Goal: Navigation & Orientation: Find specific page/section

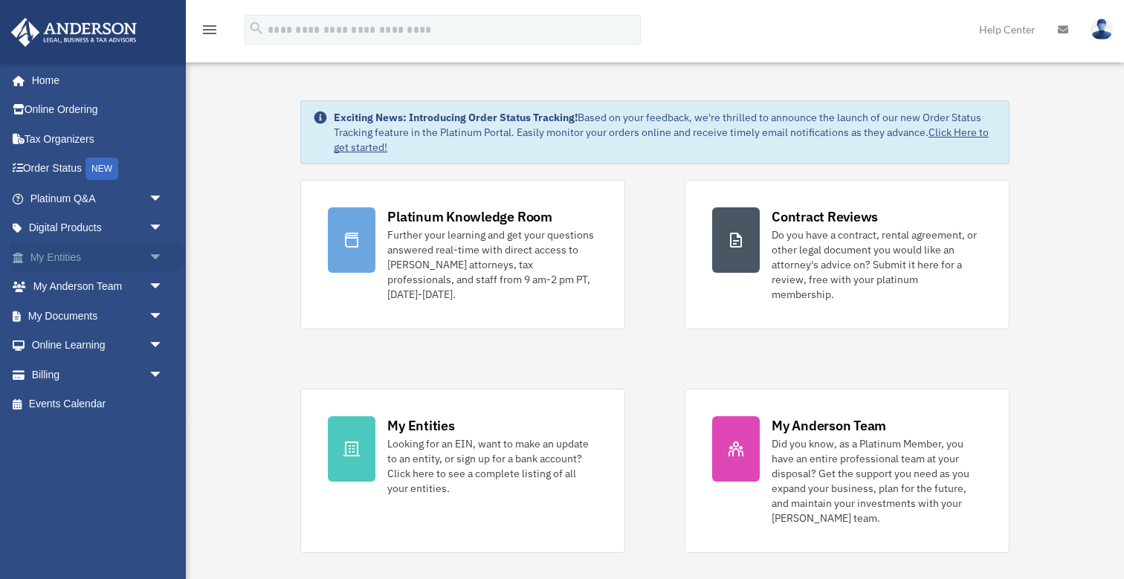
click at [157, 253] on span "arrow_drop_down" at bounding box center [164, 257] width 30 height 30
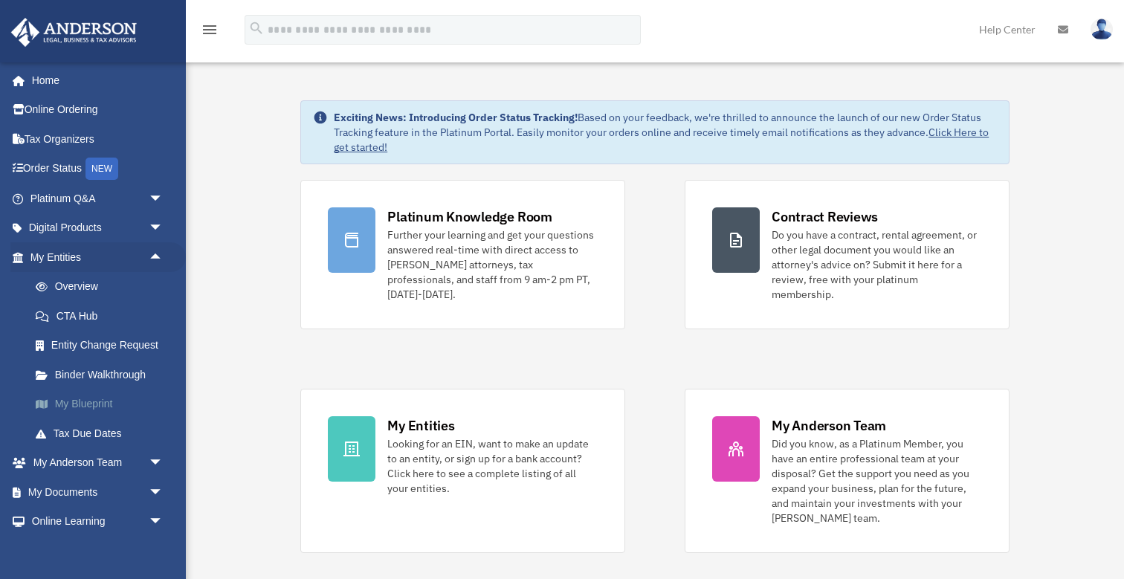
click at [80, 400] on link "My Blueprint" at bounding box center [103, 404] width 165 height 30
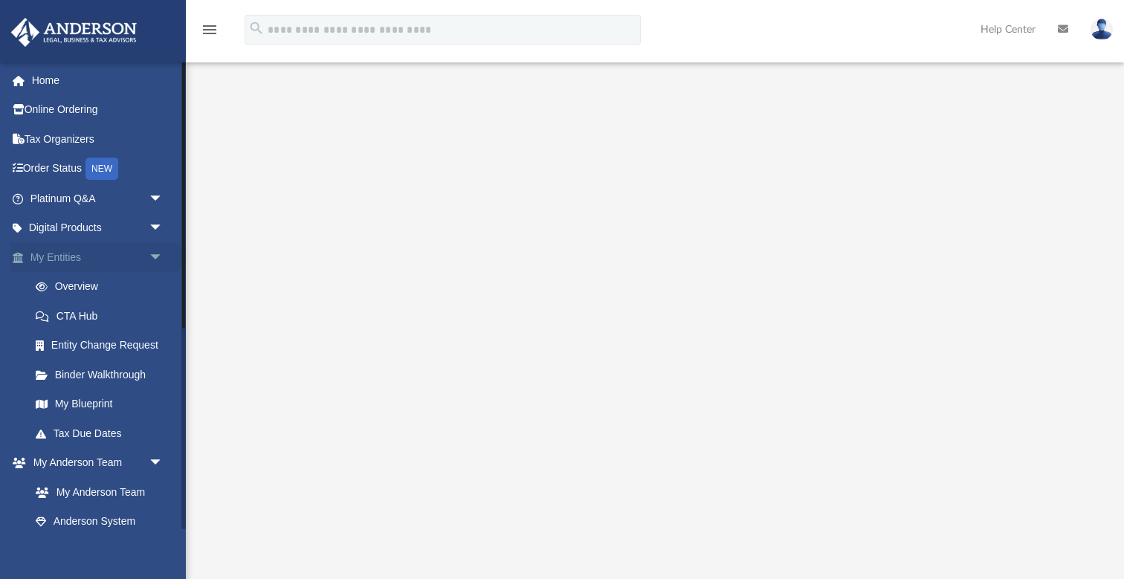
click at [158, 258] on span "arrow_drop_down" at bounding box center [164, 257] width 30 height 30
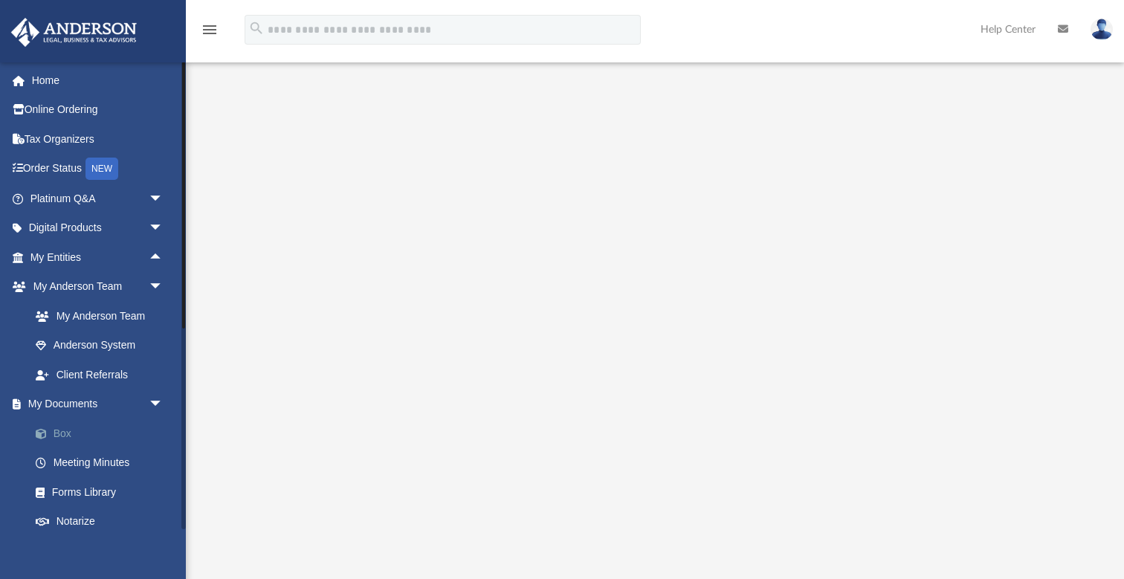
click at [55, 430] on link "Box" at bounding box center [103, 433] width 165 height 30
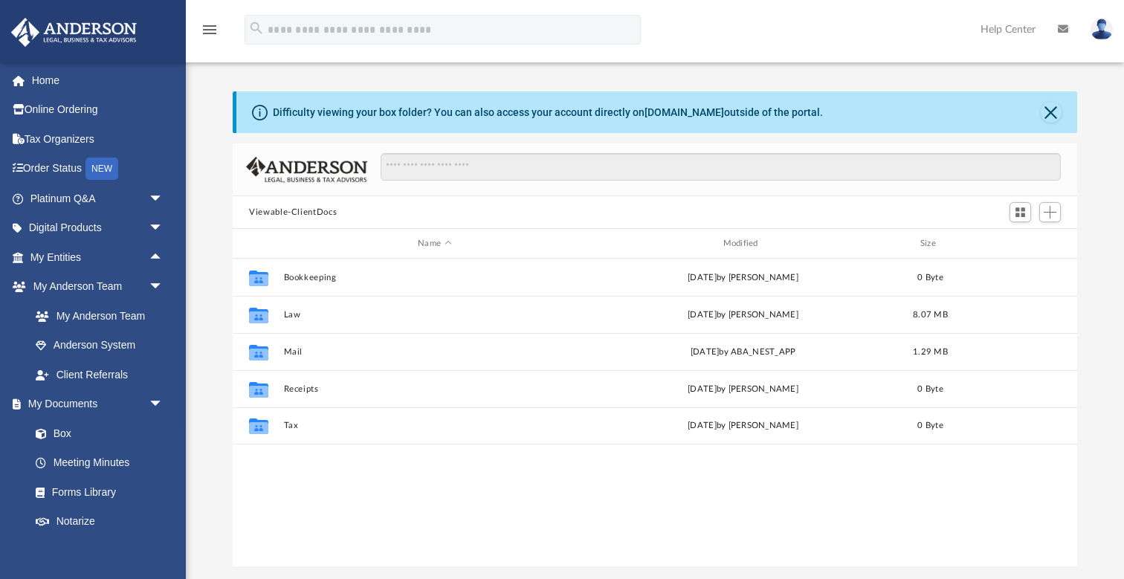
scroll to position [338, 844]
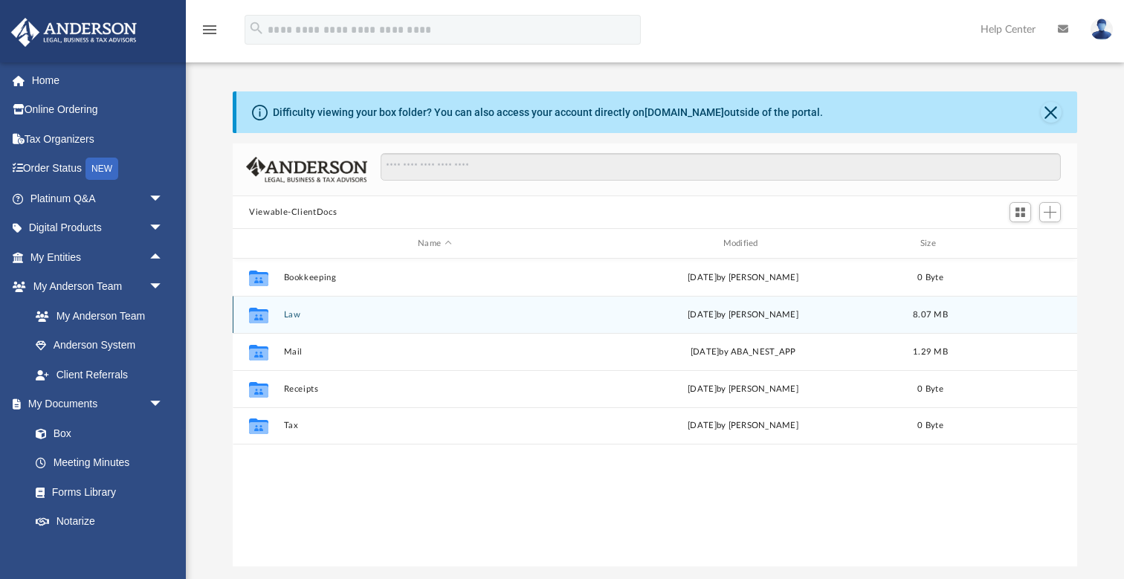
click at [293, 314] on button "Law" at bounding box center [435, 315] width 302 height 10
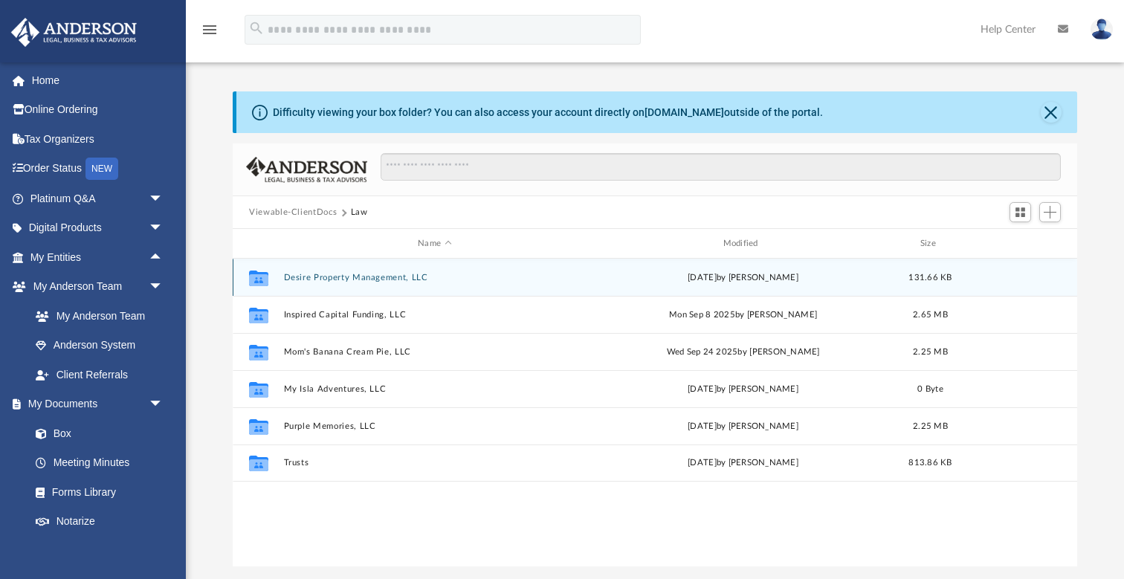
click at [317, 278] on button "Desire Property Management, LLC" at bounding box center [435, 278] width 302 height 10
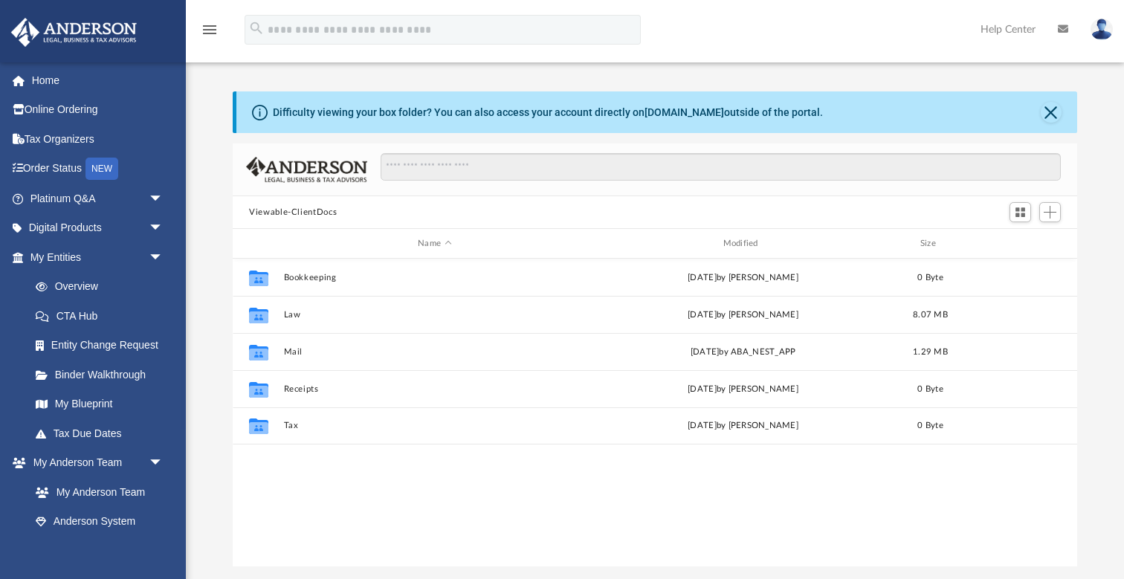
scroll to position [338, 844]
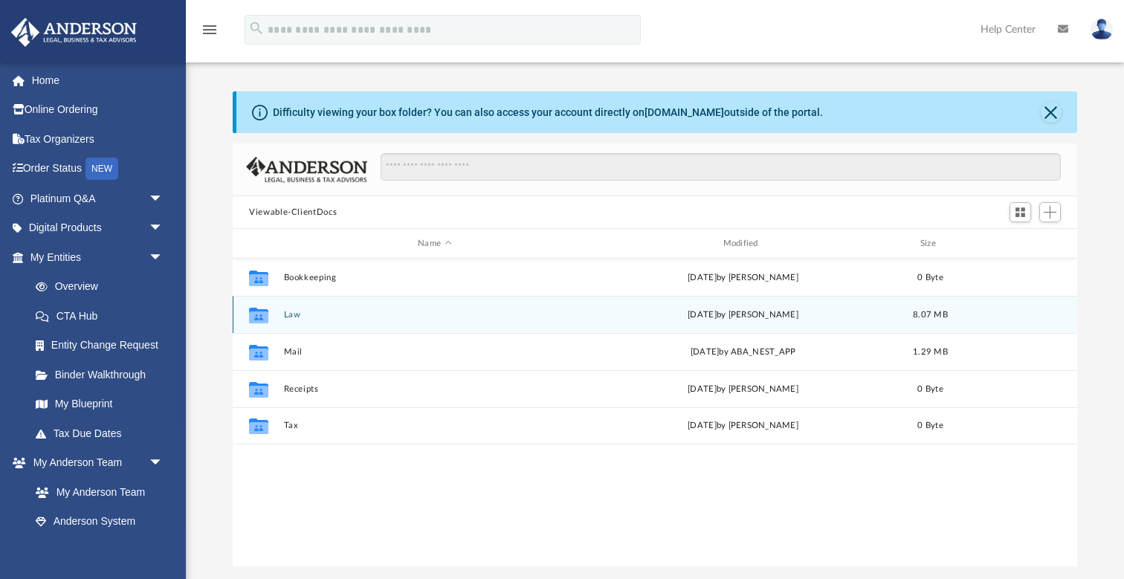
click at [296, 313] on button "Law" at bounding box center [435, 315] width 302 height 10
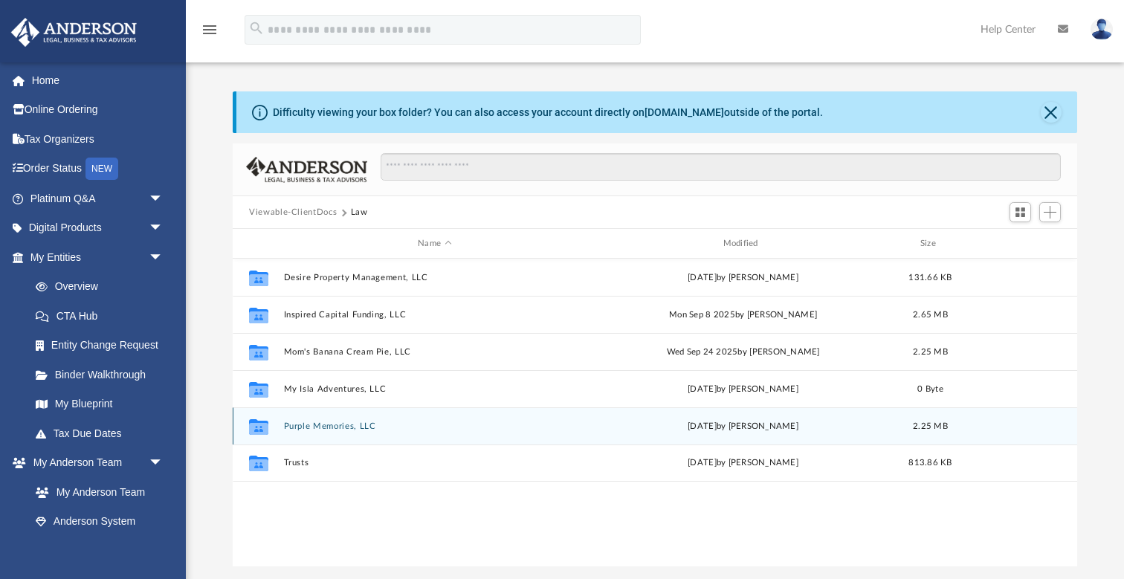
click at [360, 427] on button "Purple Memories, LLC" at bounding box center [435, 426] width 302 height 10
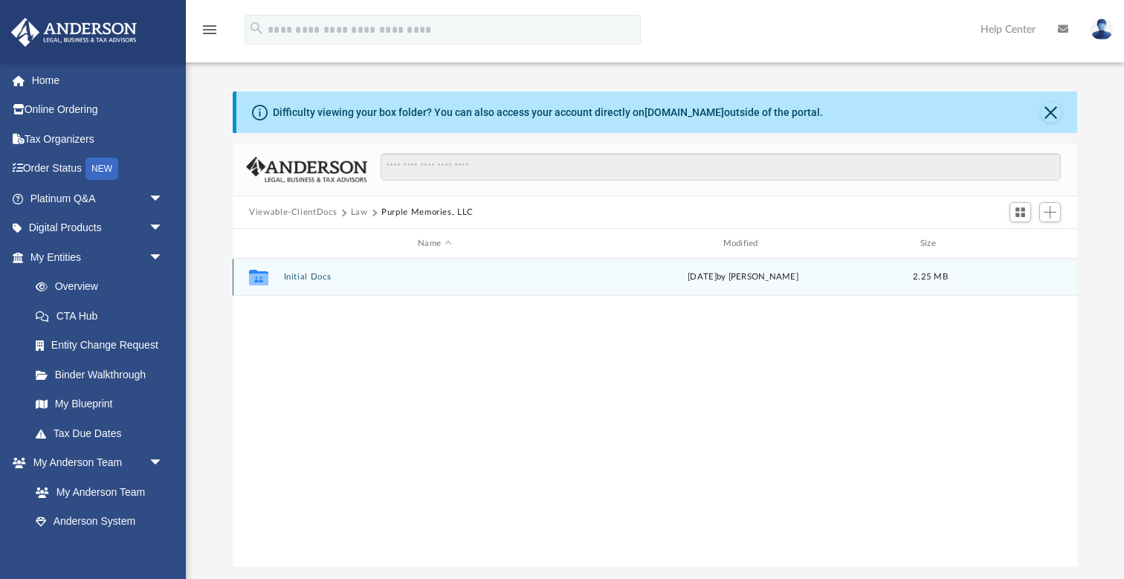
click at [320, 275] on button "Initial Docs" at bounding box center [435, 277] width 302 height 10
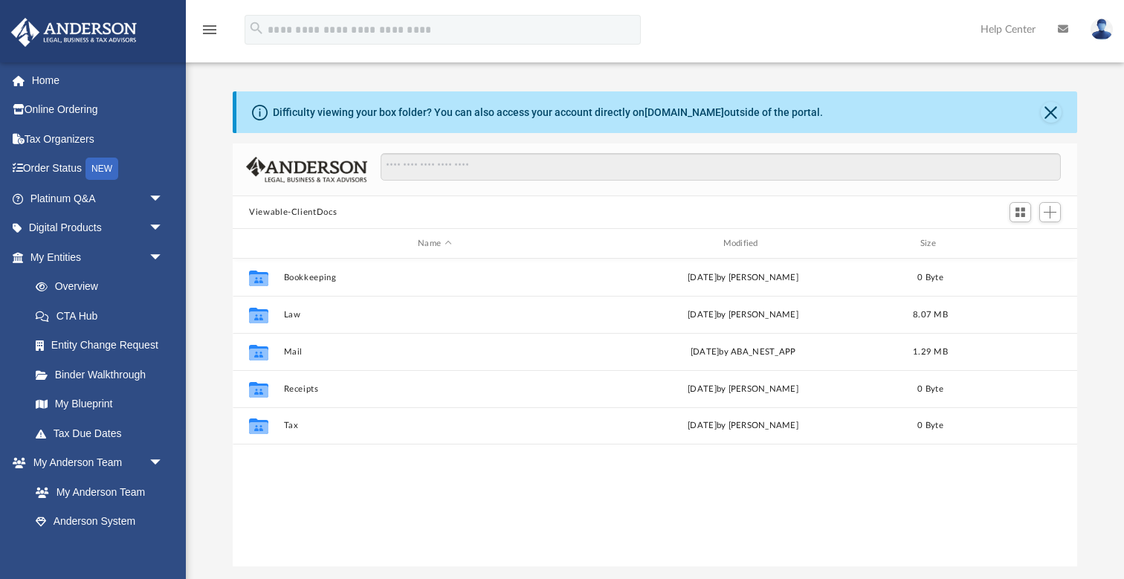
scroll to position [338, 844]
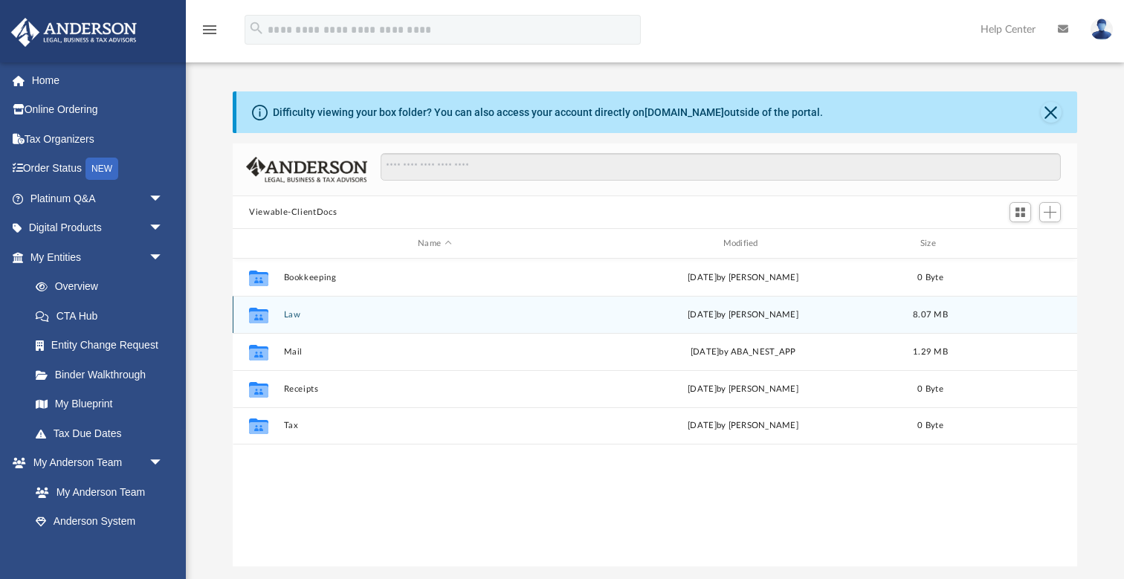
click at [292, 314] on button "Law" at bounding box center [435, 315] width 302 height 10
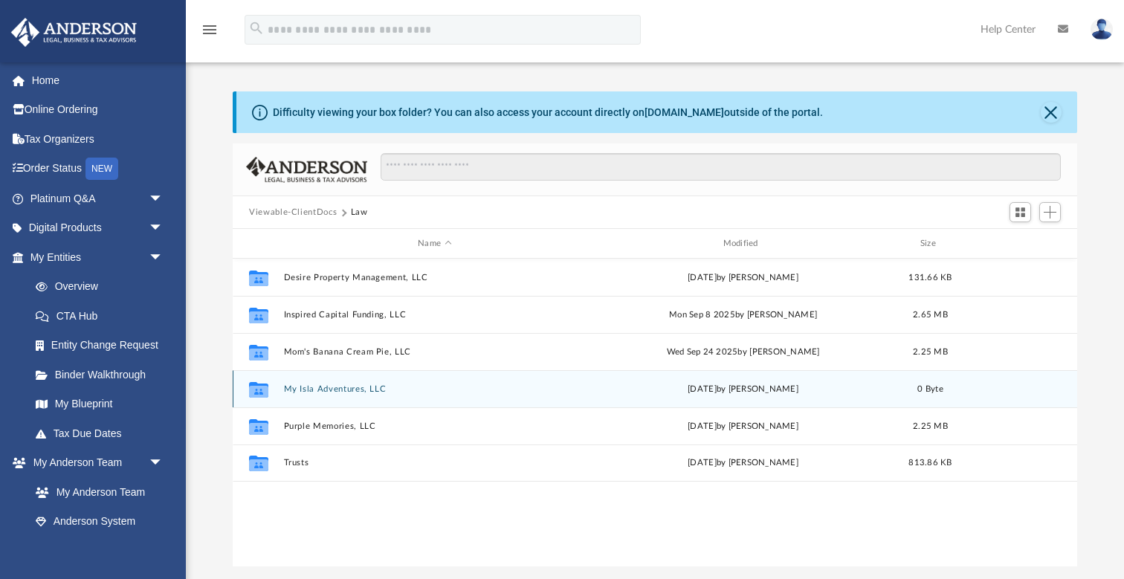
click at [312, 390] on button "My Isla Adventures, LLC" at bounding box center [435, 389] width 302 height 10
